Goal: Information Seeking & Learning: Find contact information

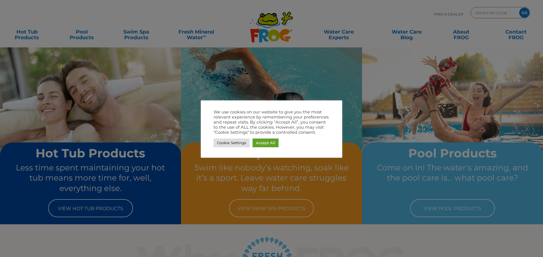
drag, startPoint x: 290, startPoint y: 177, endPoint x: 267, endPoint y: 159, distance: 30.4
click at [290, 177] on div at bounding box center [271, 128] width 543 height 257
click at [241, 146] on link "Cookie Settings" at bounding box center [231, 143] width 36 height 9
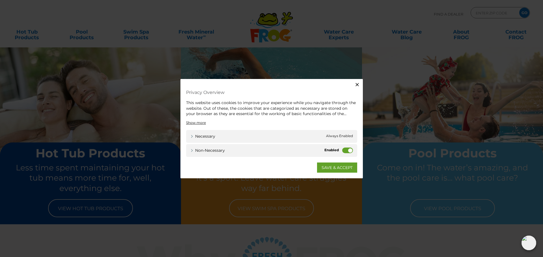
click at [349, 154] on div "Non-necessary Non-necessary" at bounding box center [271, 150] width 171 height 13
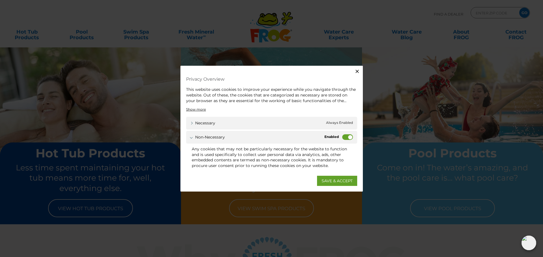
click at [346, 140] on label "Non-necessary" at bounding box center [347, 138] width 11 height 6
click at [0, 0] on input "Non-necessary" at bounding box center [0, 0] width 0 height 0
drag, startPoint x: 335, startPoint y: 188, endPoint x: 336, endPoint y: 183, distance: 4.6
click at [335, 187] on div "Close Privacy Overview This website uses cookies to improve your experience whi…" at bounding box center [271, 129] width 182 height 126
click at [336, 181] on link "SAVE & ACCEPT" at bounding box center [337, 181] width 40 height 10
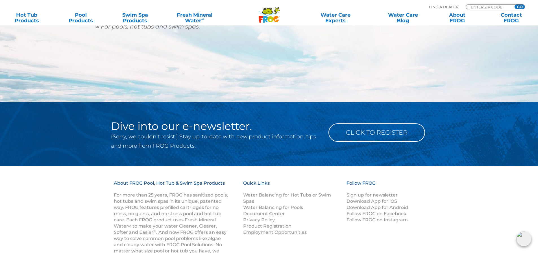
scroll to position [757, 0]
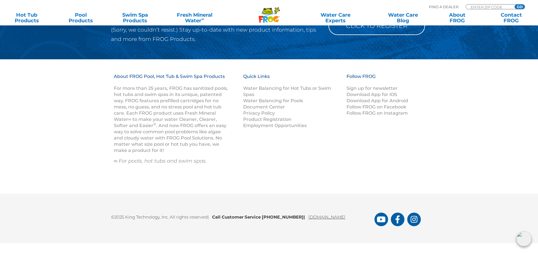
click at [338, 217] on link "[DOMAIN_NAME]" at bounding box center [327, 216] width 37 height 5
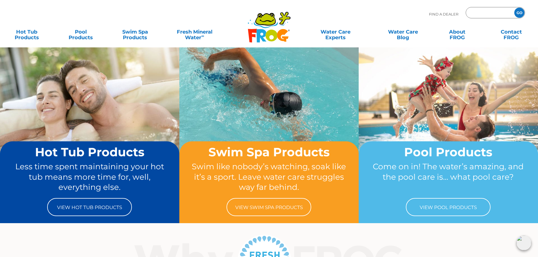
click at [472, 15] on input "Zip Code Form" at bounding box center [490, 13] width 38 height 8
type input "ENTER ZIP CODE"
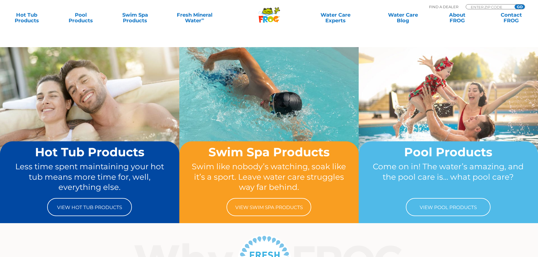
scroll to position [85, 0]
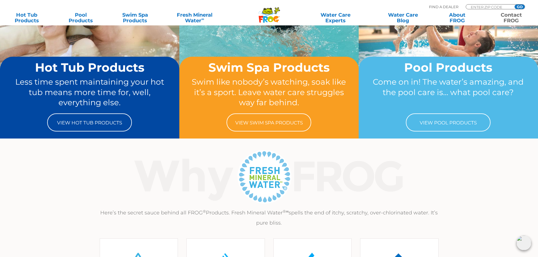
click at [505, 20] on link "Contact FROG" at bounding box center [512, 17] width 42 height 11
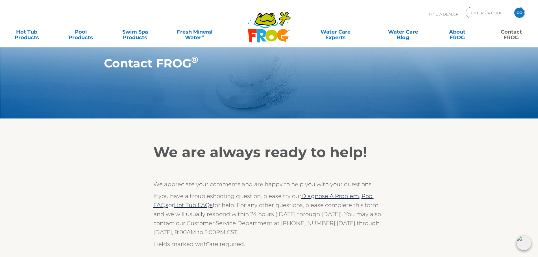
click at [510, 32] on link "Contact FROG" at bounding box center [512, 31] width 42 height 11
drag, startPoint x: 0, startPoint y: 0, endPoint x: 446, endPoint y: 14, distance: 446.1
click at [446, 14] on p "Find A Dealer" at bounding box center [443, 14] width 29 height 14
click at [439, 13] on p "Find A Dealer" at bounding box center [443, 14] width 29 height 14
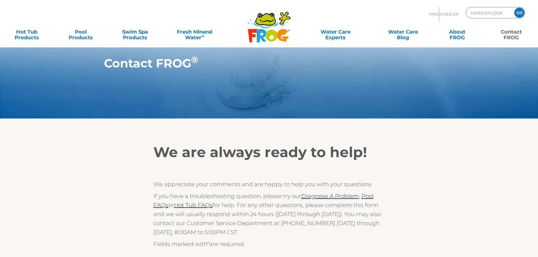
click at [439, 13] on p "Find A Dealer" at bounding box center [443, 14] width 29 height 14
click at [437, 14] on p "Find A Dealer" at bounding box center [443, 14] width 29 height 14
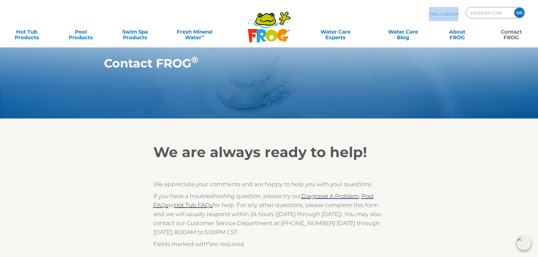
click at [436, 14] on p "Find A Dealer" at bounding box center [443, 14] width 29 height 14
click at [473, 12] on input "Zip Code Form" at bounding box center [490, 13] width 38 height 8
type input "33182"
click at [519, 12] on input "GO" at bounding box center [520, 13] width 10 height 10
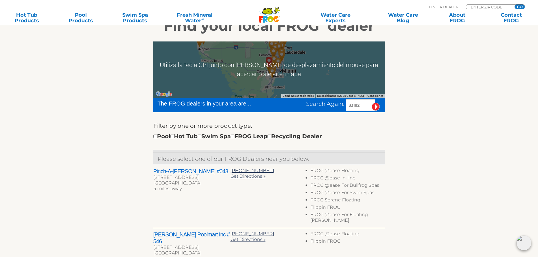
scroll to position [170, 0]
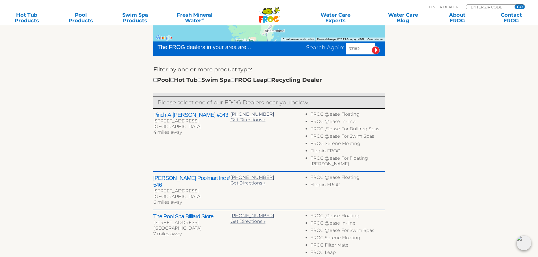
click at [180, 138] on div "Pinch-A-[PERSON_NAME] #043 [STREET_ADDRESS] 4 miles away [PHONE_NUMBER] Get Dir…" at bounding box center [269, 140] width 232 height 63
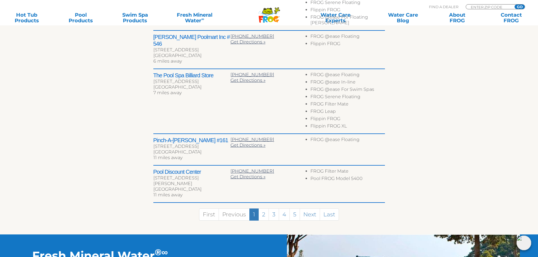
scroll to position [339, 0]
